Goal: Check status: Check status

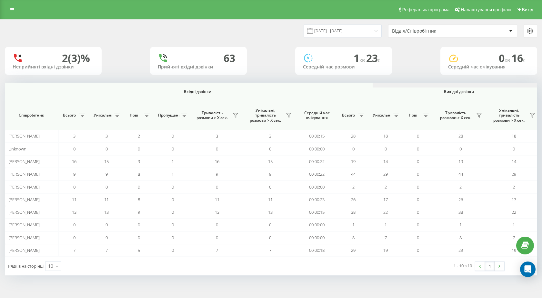
scroll to position [0, 368]
click at [404, 80] on div "19.09.2025 - 19.09.2025 Відділ/Співробітник 2 (2)% Неприйняті вхідні дзвінки 82…" at bounding box center [271, 148] width 533 height 256
click at [404, 82] on div "19.09.2025 - 19.09.2025 Відділ/Співробітник 2 (2)% Неприйняті вхідні дзвінки 82…" at bounding box center [271, 148] width 533 height 256
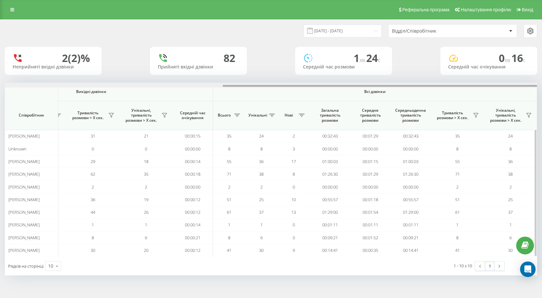
click at [406, 84] on div at bounding box center [271, 85] width 533 height 5
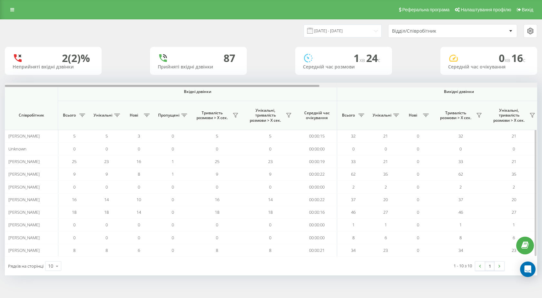
click at [425, 85] on div at bounding box center [271, 85] width 533 height 5
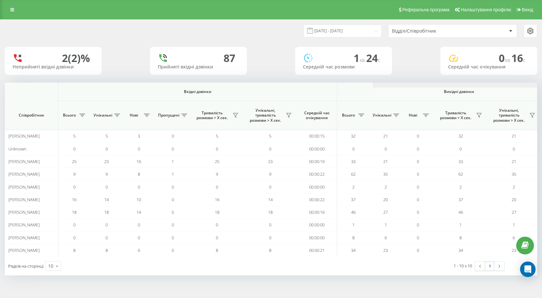
scroll to position [0, 368]
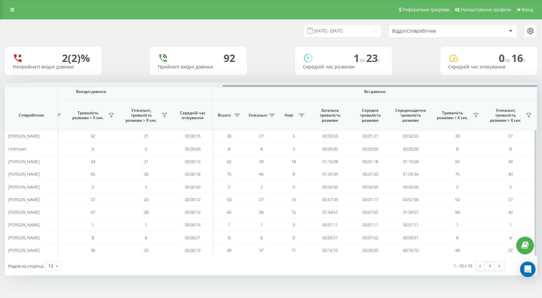
click at [435, 86] on div at bounding box center [271, 85] width 533 height 5
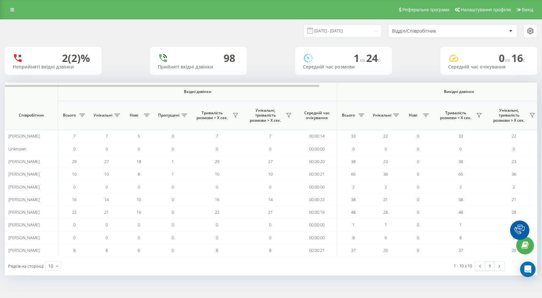
click at [387, 85] on div at bounding box center [271, 85] width 533 height 5
